Goal: Task Accomplishment & Management: Use online tool/utility

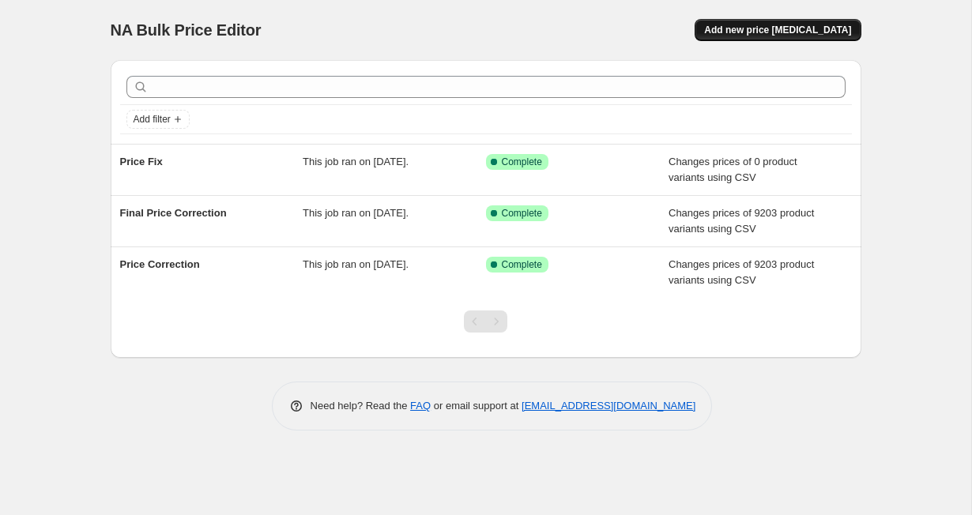
click at [802, 30] on span "Add new price [MEDICAL_DATA]" at bounding box center [777, 30] width 147 height 13
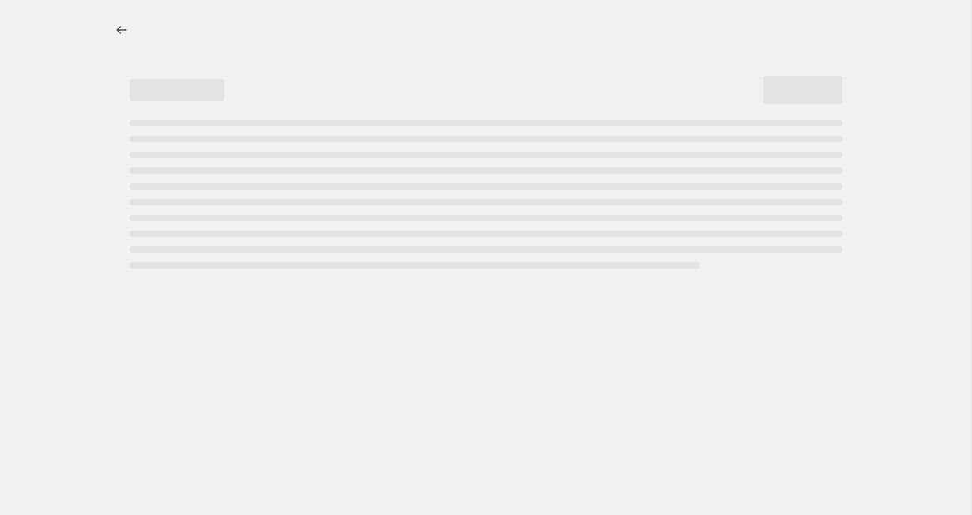
select select "percentage"
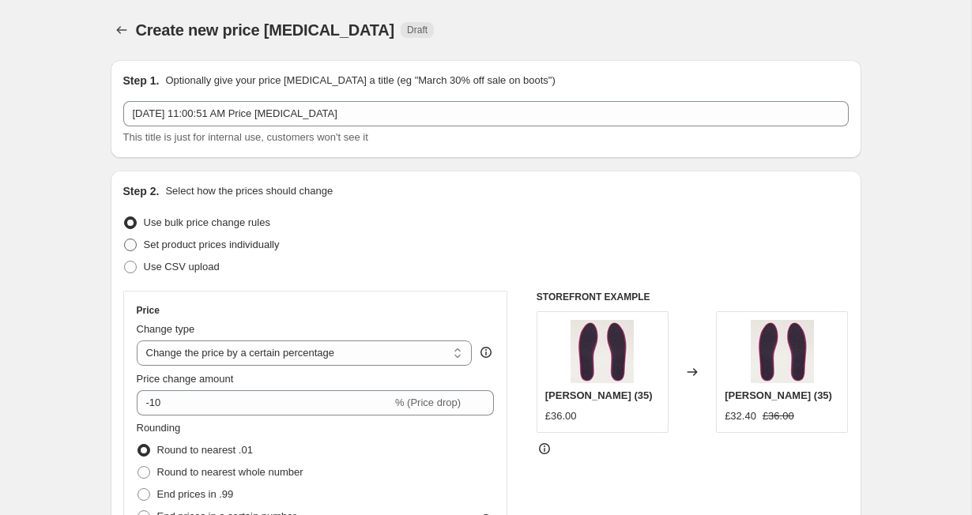
scroll to position [32, 0]
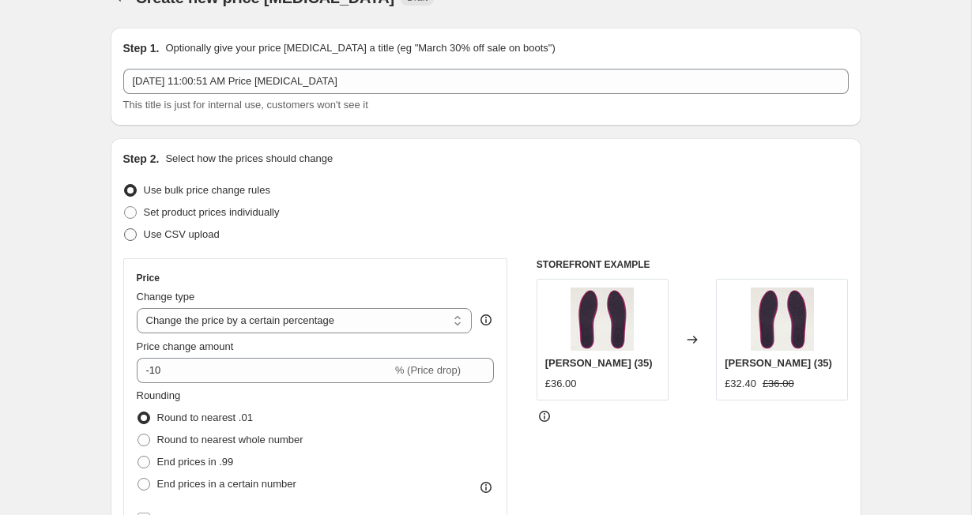
click at [131, 232] on span at bounding box center [130, 234] width 13 height 13
click at [125, 229] on input "Use CSV upload" at bounding box center [124, 228] width 1 height 1
radio input "true"
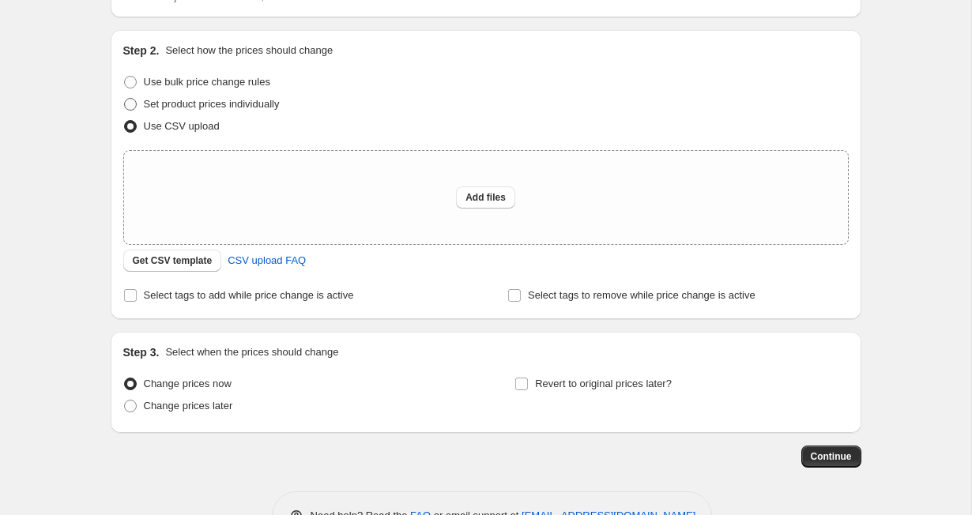
scroll to position [145, 0]
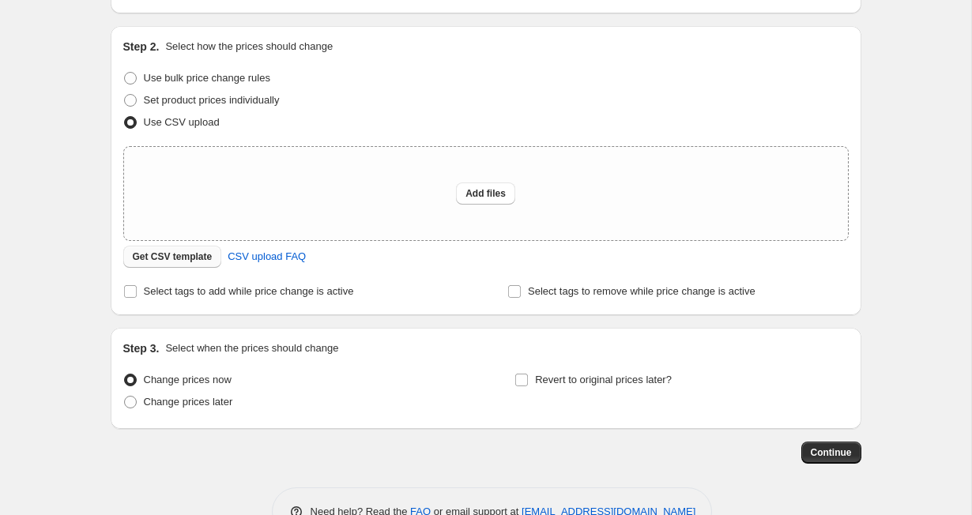
click at [164, 256] on span "Get CSV template" at bounding box center [173, 257] width 80 height 13
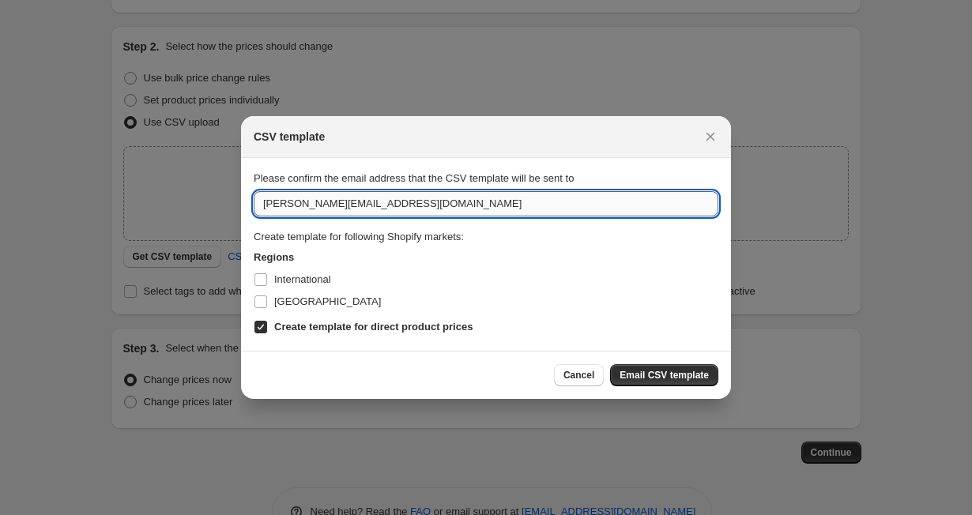
click at [280, 205] on input "[PERSON_NAME][EMAIL_ADDRESS][DOMAIN_NAME]" at bounding box center [486, 203] width 465 height 25
type input "[PERSON_NAME][EMAIL_ADDRESS][PERSON_NAME][DOMAIN_NAME]"
click at [643, 372] on span "Email CSV template" at bounding box center [664, 375] width 89 height 13
